Goal: Feedback & Contribution: Contribute content

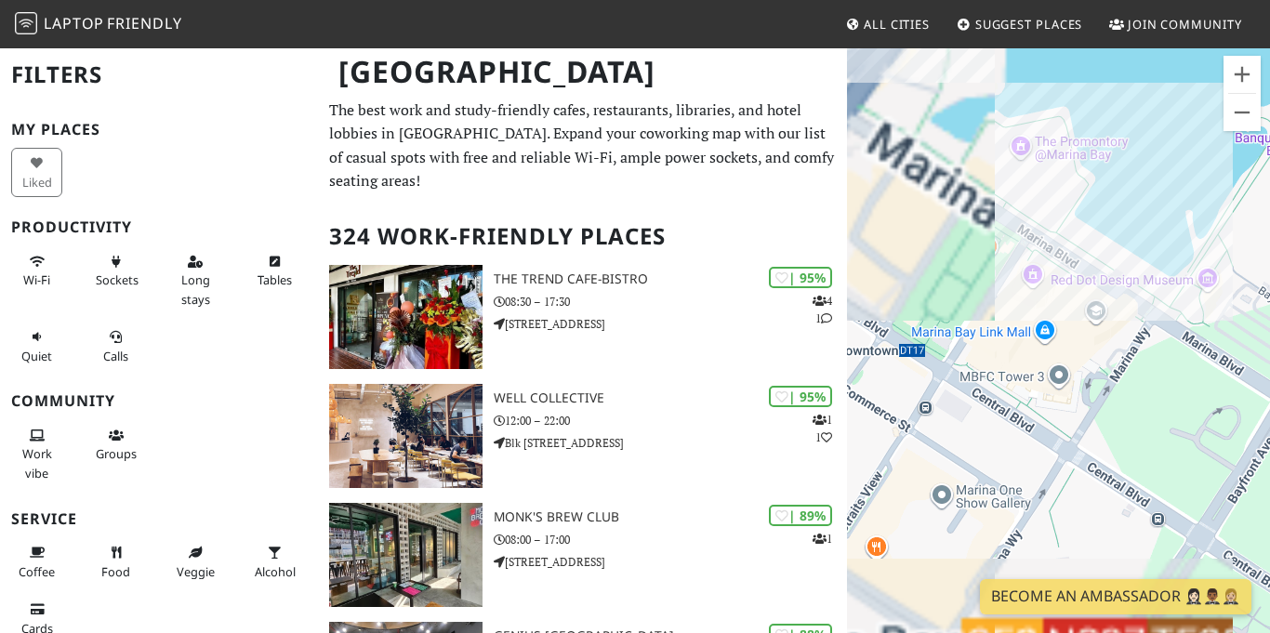
click at [1059, 258] on div at bounding box center [1058, 362] width 423 height 633
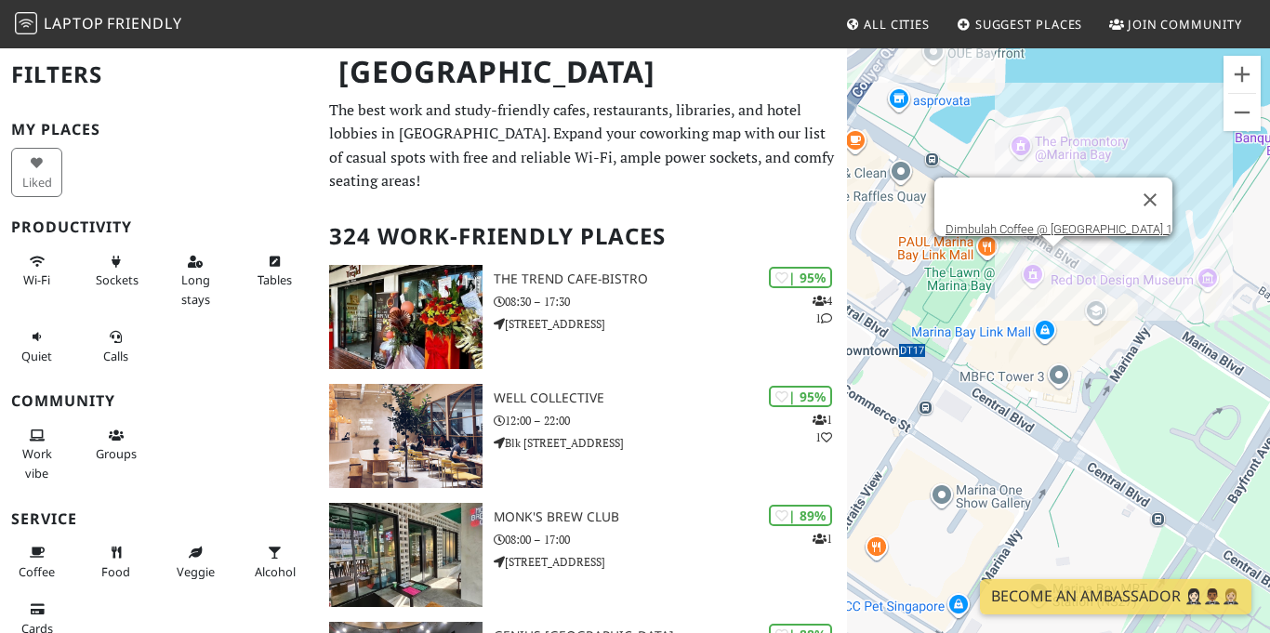
click at [1054, 246] on div at bounding box center [1053, 241] width 23 height 11
click at [1083, 224] on link "Dimbulah Coffee @ [GEOGRAPHIC_DATA] 1" at bounding box center [1059, 229] width 227 height 14
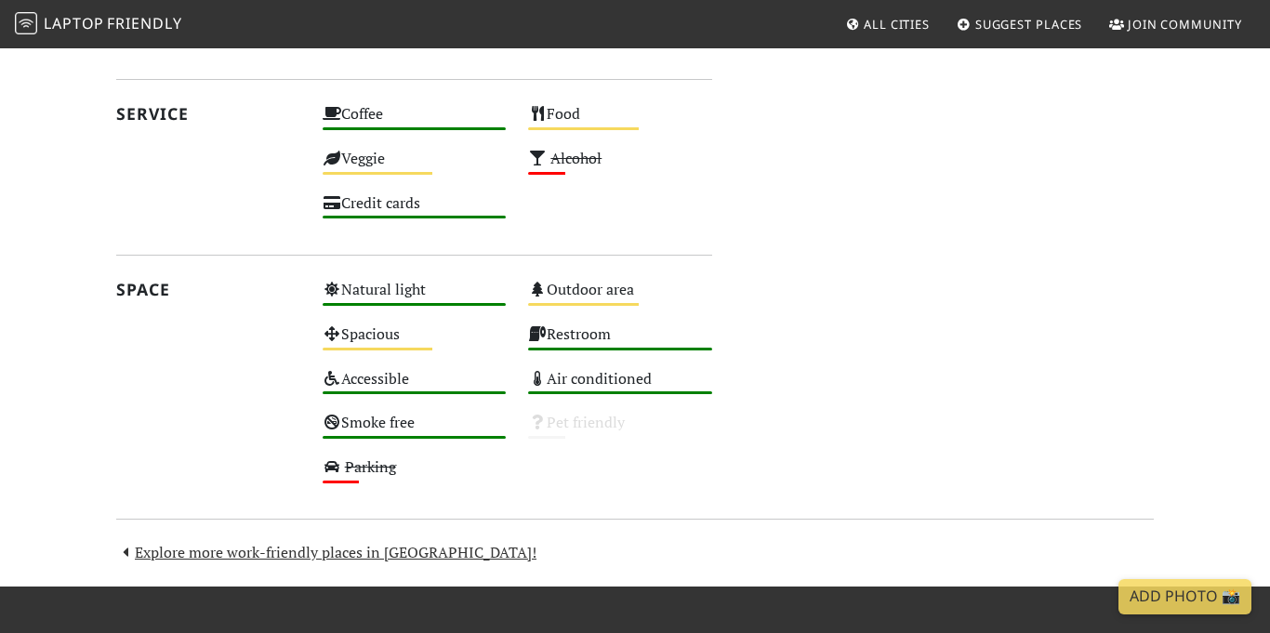
scroll to position [931, 0]
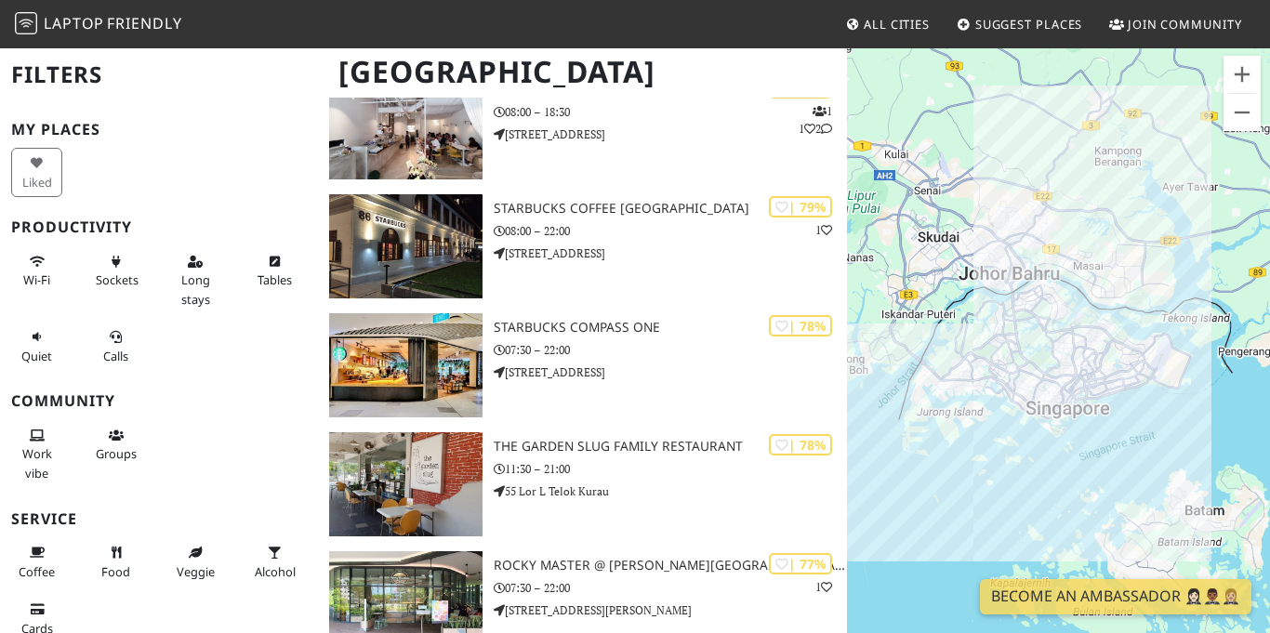
scroll to position [3286, 0]
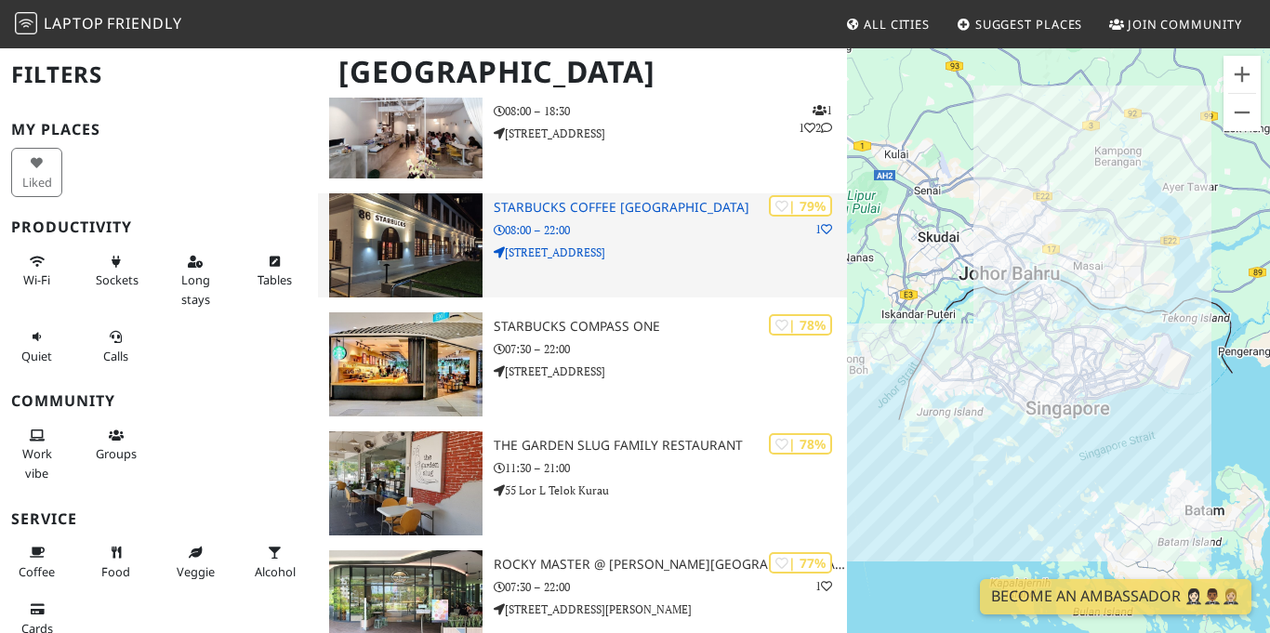
click at [364, 270] on img at bounding box center [406, 245] width 154 height 104
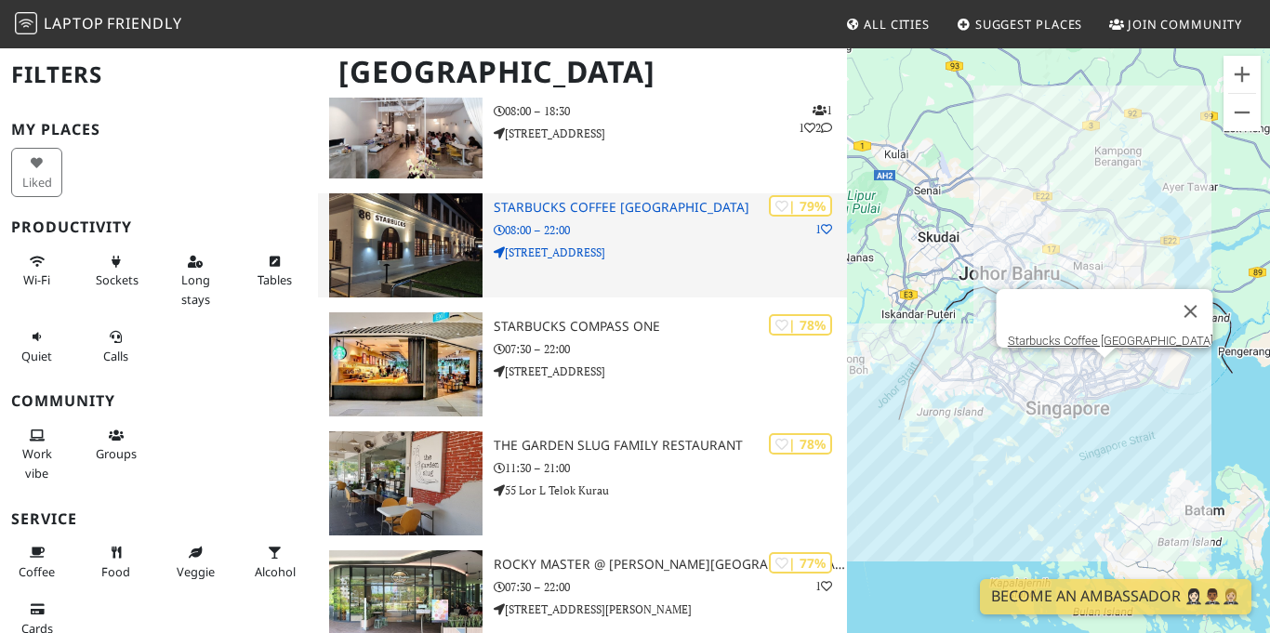
click at [1096, 325] on div "Starbucks Coffee [GEOGRAPHIC_DATA]" at bounding box center [1058, 362] width 423 height 633
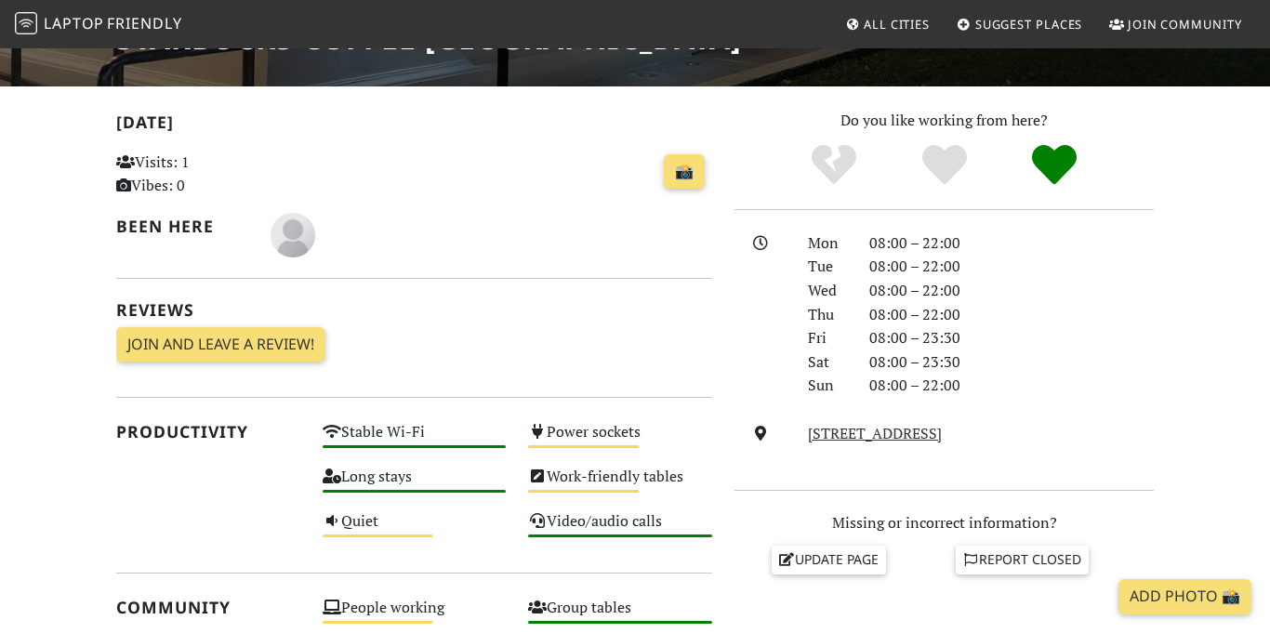
scroll to position [349, 0]
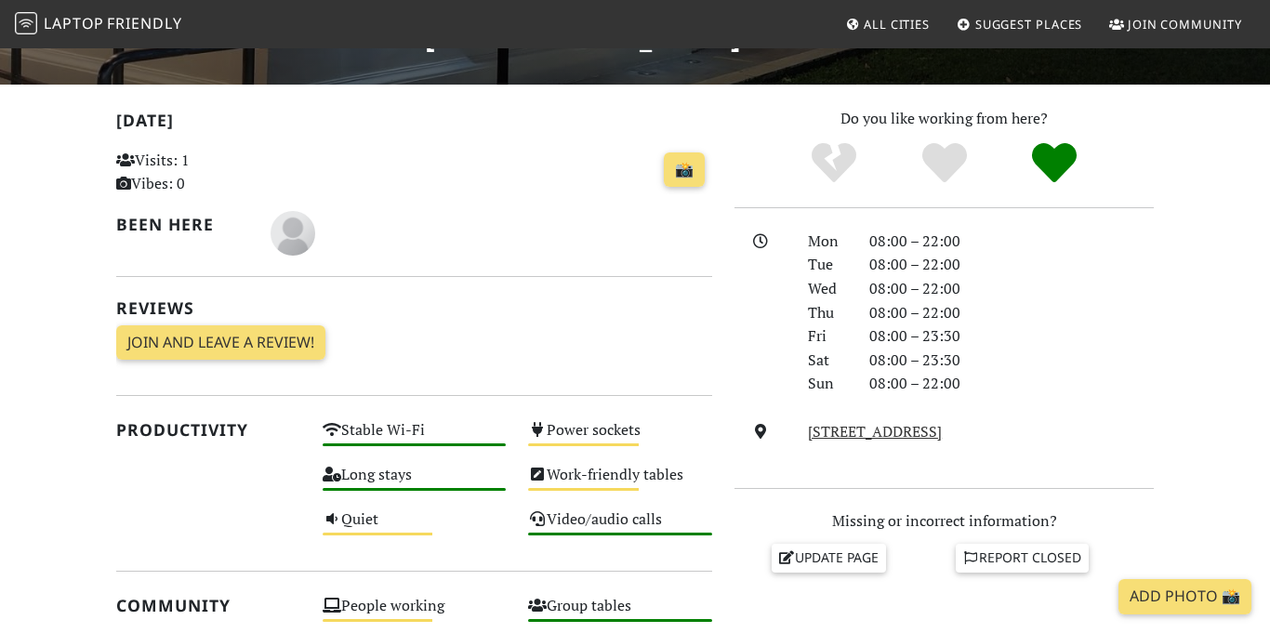
click at [1049, 148] on icon "Definitely!" at bounding box center [1054, 162] width 45 height 45
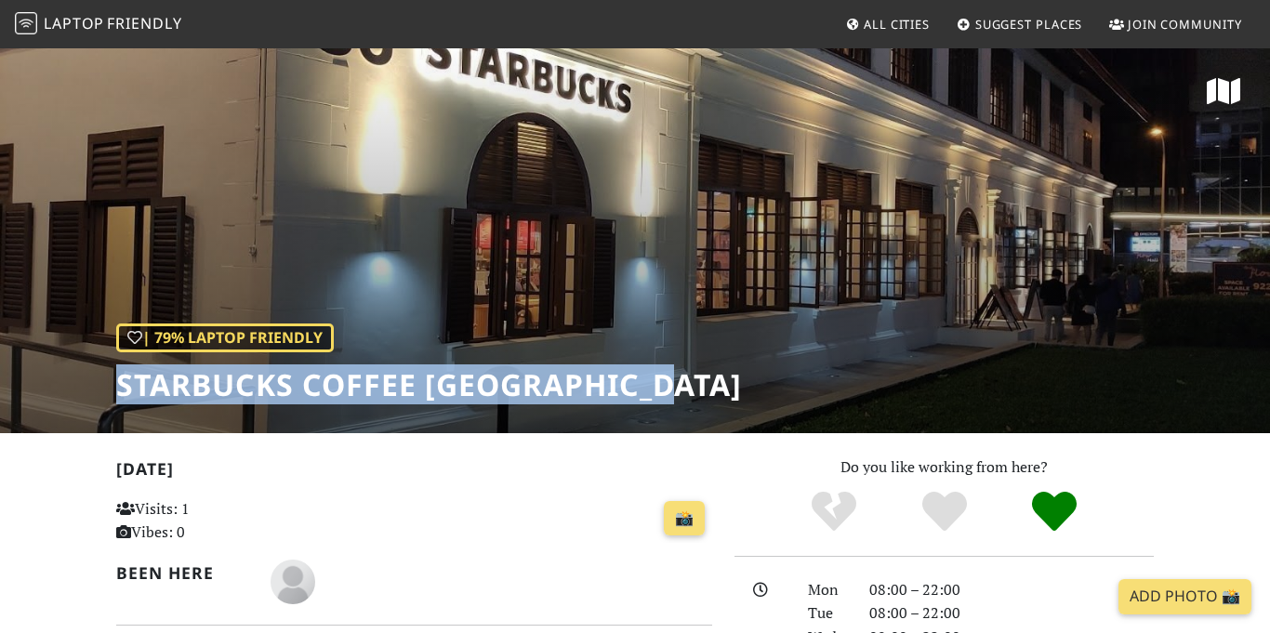
drag, startPoint x: 113, startPoint y: 374, endPoint x: 683, endPoint y: 397, distance: 569.6
click at [683, 397] on div "| 79% Laptop Friendly Starbucks Coffee [GEOGRAPHIC_DATA]" at bounding box center [635, 239] width 1270 height 387
copy h1 "Starbucks Coffee [GEOGRAPHIC_DATA]"
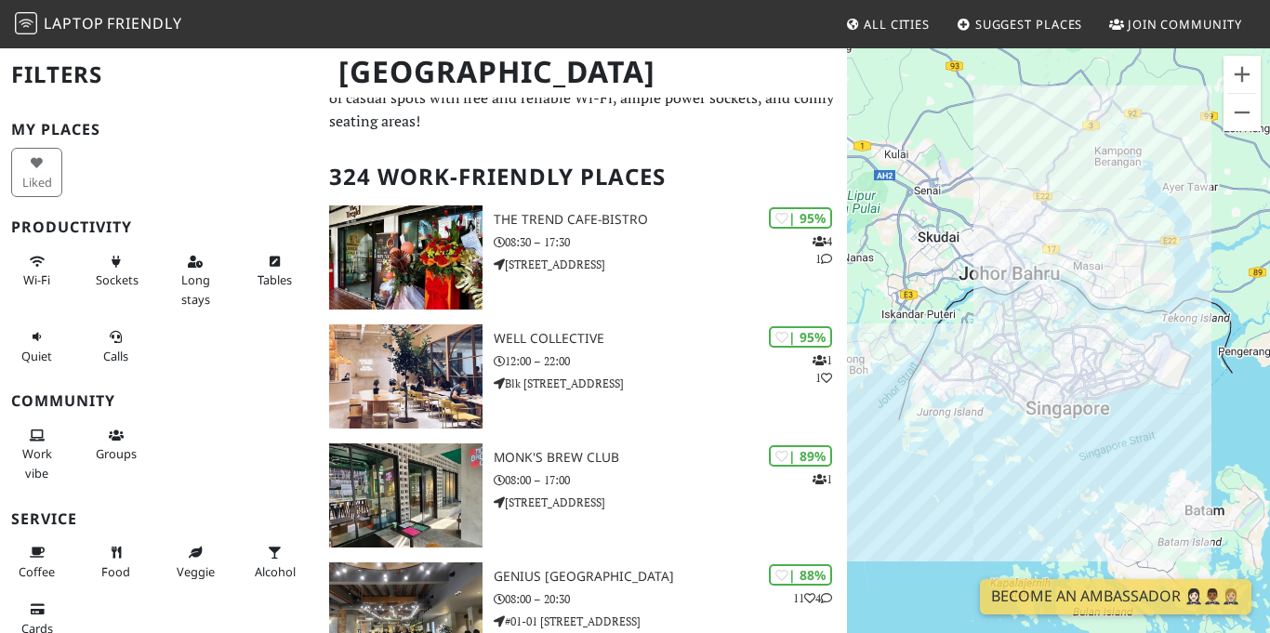
scroll to position [68, 0]
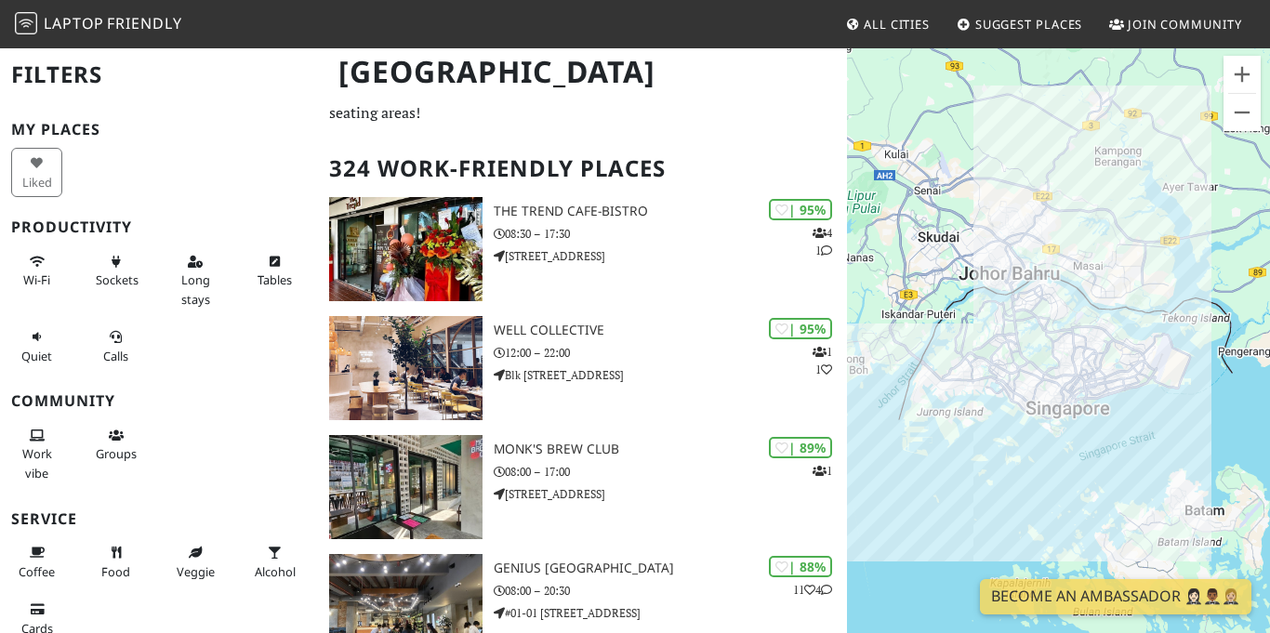
click at [1012, 34] on link "Suggest Places" at bounding box center [1020, 23] width 141 height 33
click at [1030, 16] on span "Suggest Places" at bounding box center [1030, 24] width 108 height 17
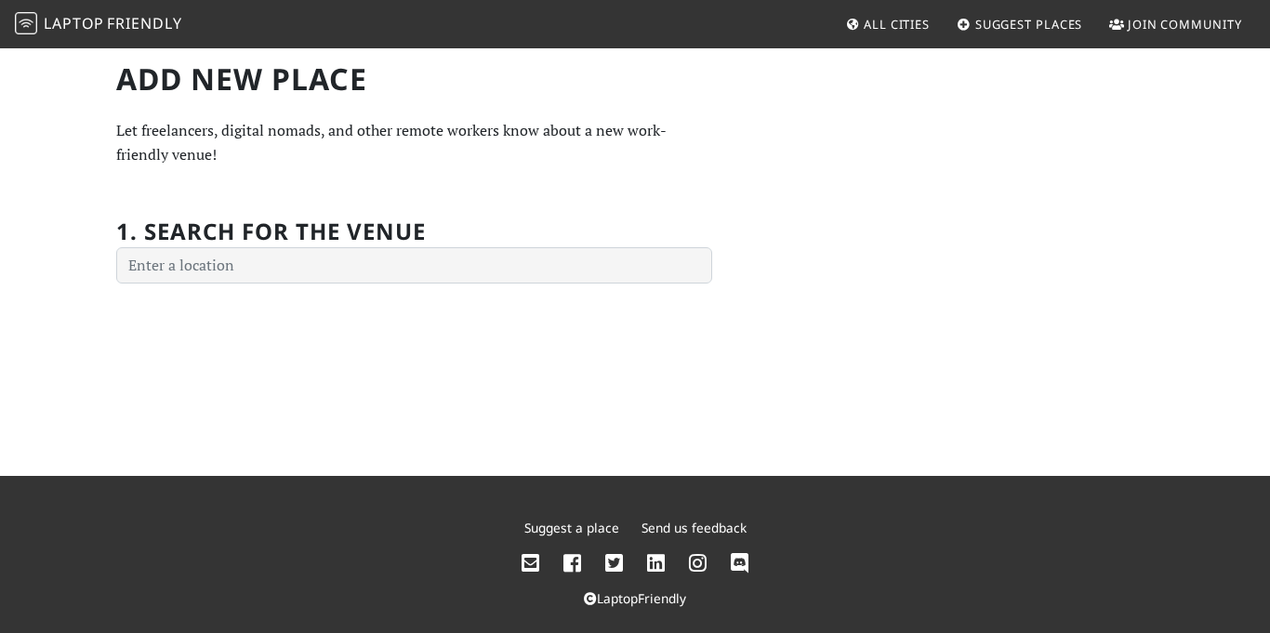
type input "p"
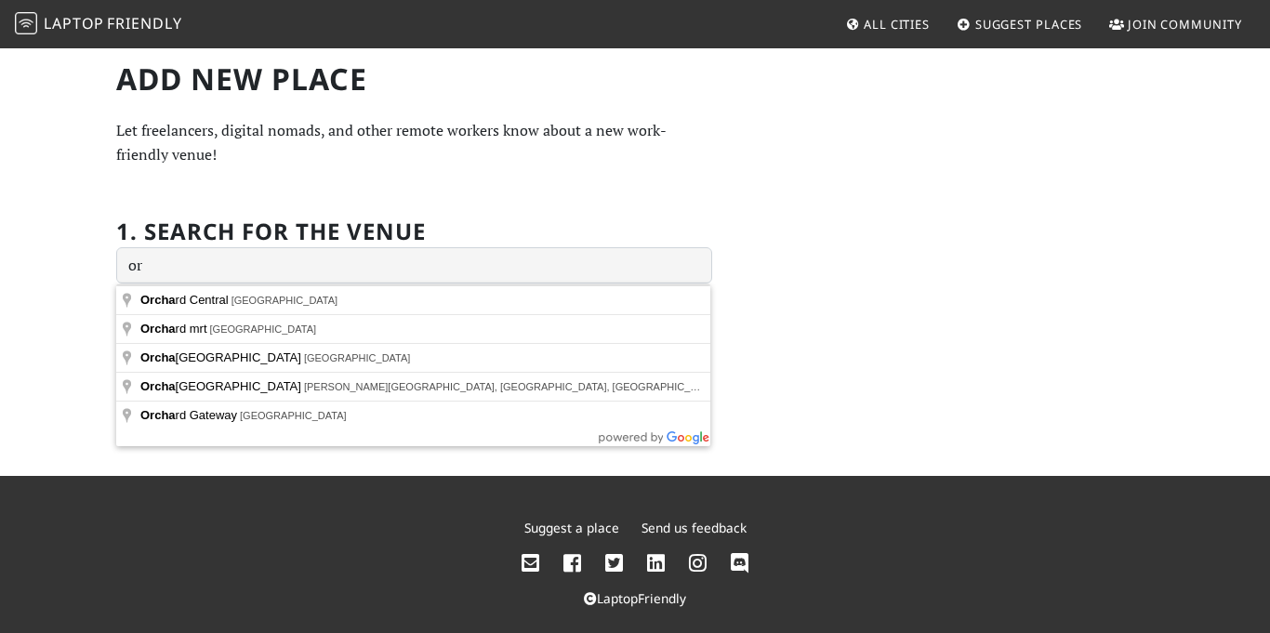
type input "o"
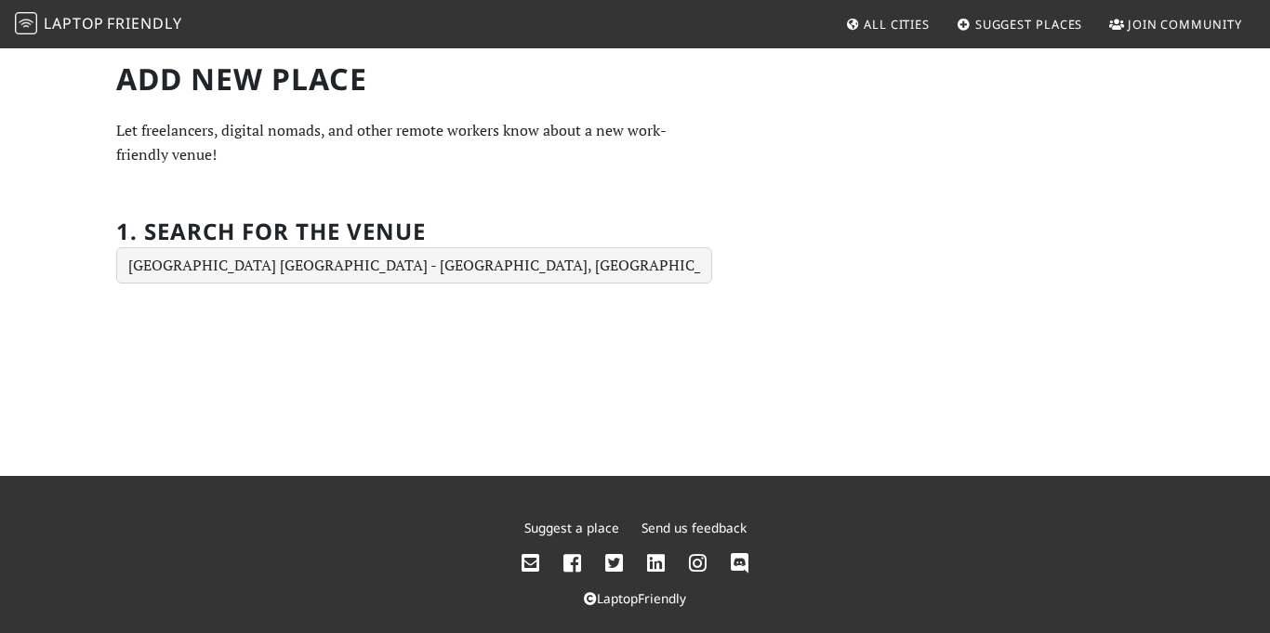
type input "10 Bayfront Ave, Singapore 018956"
